Goal: Information Seeking & Learning: Learn about a topic

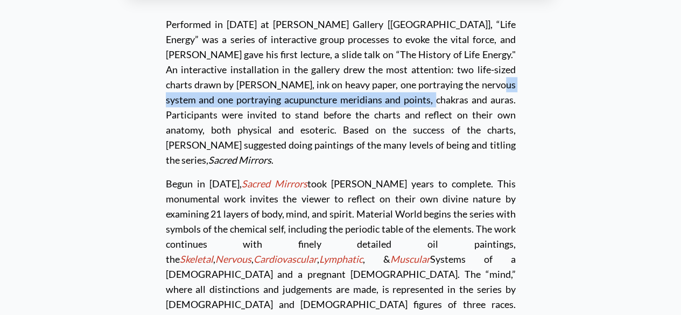
scroll to position [2648, 0]
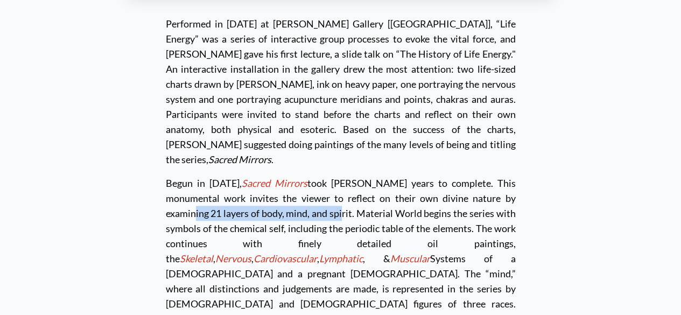
drag, startPoint x: 449, startPoint y: 139, endPoint x: 228, endPoint y: 160, distance: 221.7
click at [228, 167] on div "Begun in 1979, Sacred Mirrors took Alex ten years to complete. This monumental …" at bounding box center [341, 269] width 350 height 205
copy div "21 layers of body, mind, and spirit."
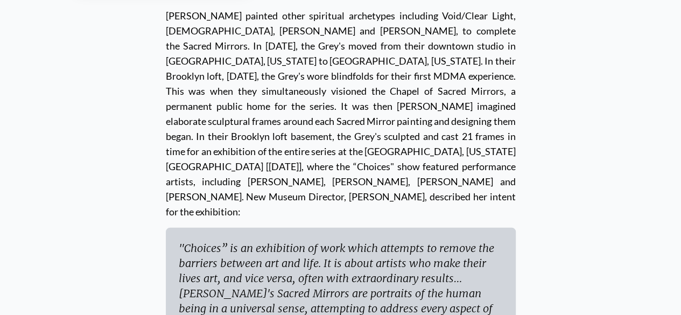
scroll to position [3344, 0]
drag, startPoint x: 176, startPoint y: 117, endPoint x: 212, endPoint y: 117, distance: 36.1
click at [212, 240] on div ""Choices” is an exhibition of work which attempts to remove the barriers betwee…" at bounding box center [341, 285] width 324 height 90
copy div "Choices"
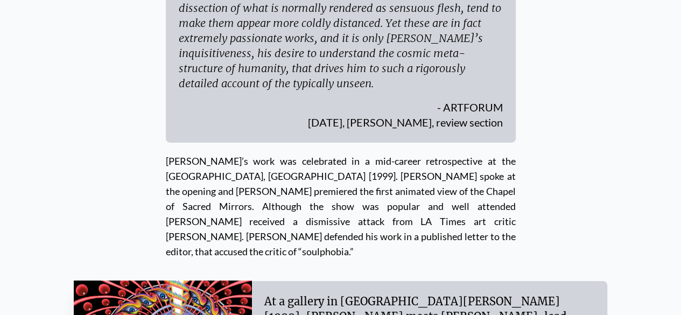
scroll to position [3877, 0]
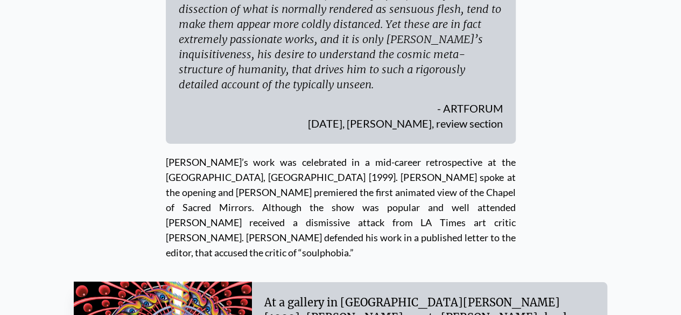
drag, startPoint x: 406, startPoint y: 202, endPoint x: 591, endPoint y: 250, distance: 190.9
copy div "Alex’s artwork had previously been featured in the album art of Nirvana, the Be…"
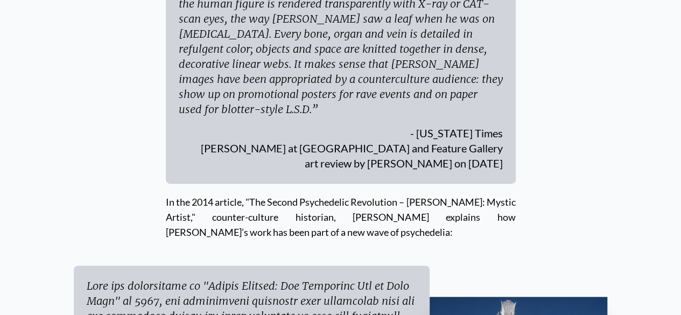
scroll to position [4772, 0]
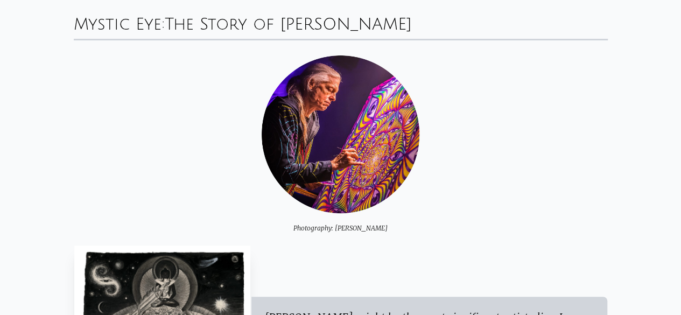
scroll to position [0, 0]
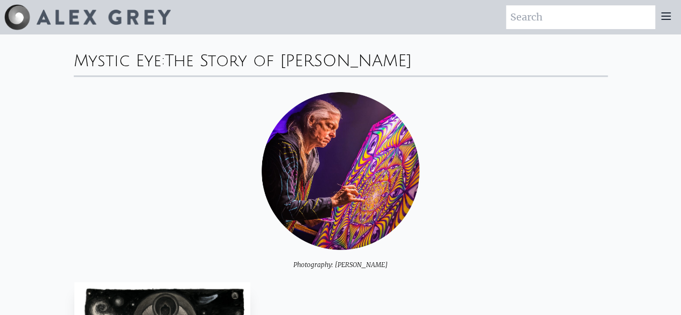
click at [118, 13] on img at bounding box center [104, 17] width 134 height 15
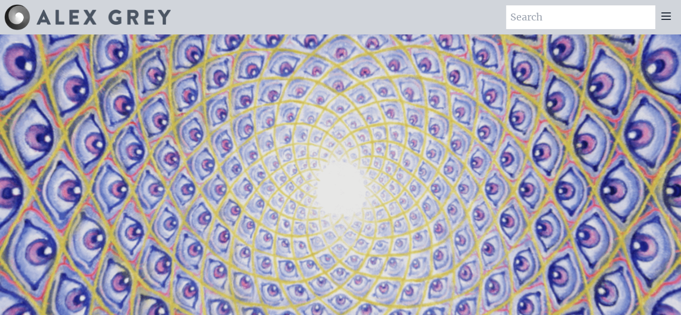
click at [116, 13] on img at bounding box center [104, 17] width 134 height 15
click at [670, 17] on icon at bounding box center [666, 16] width 13 height 13
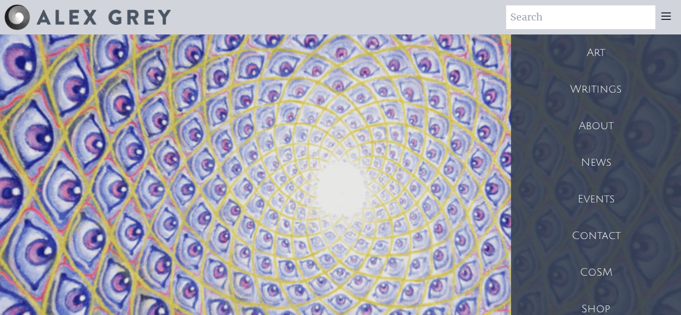
click at [616, 118] on div "About" at bounding box center [596, 126] width 170 height 37
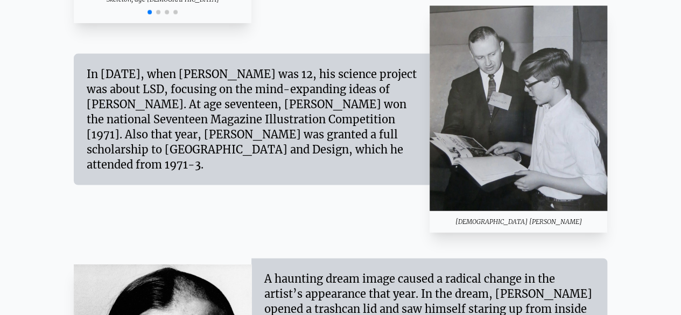
scroll to position [1084, 0]
